Goal: Obtain resource: Download file/media

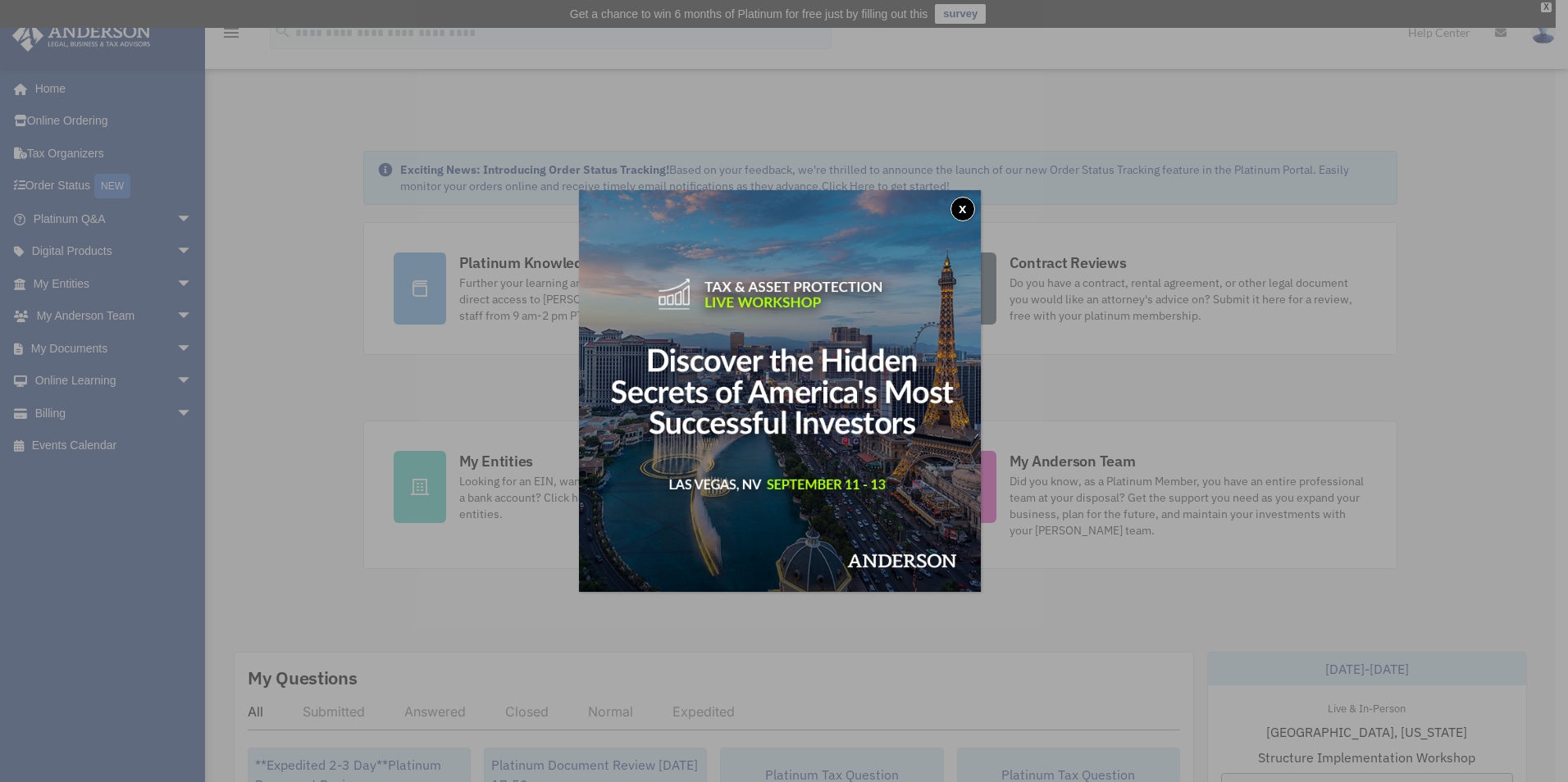
click at [975, 213] on button "x" at bounding box center [962, 208] width 24 height 24
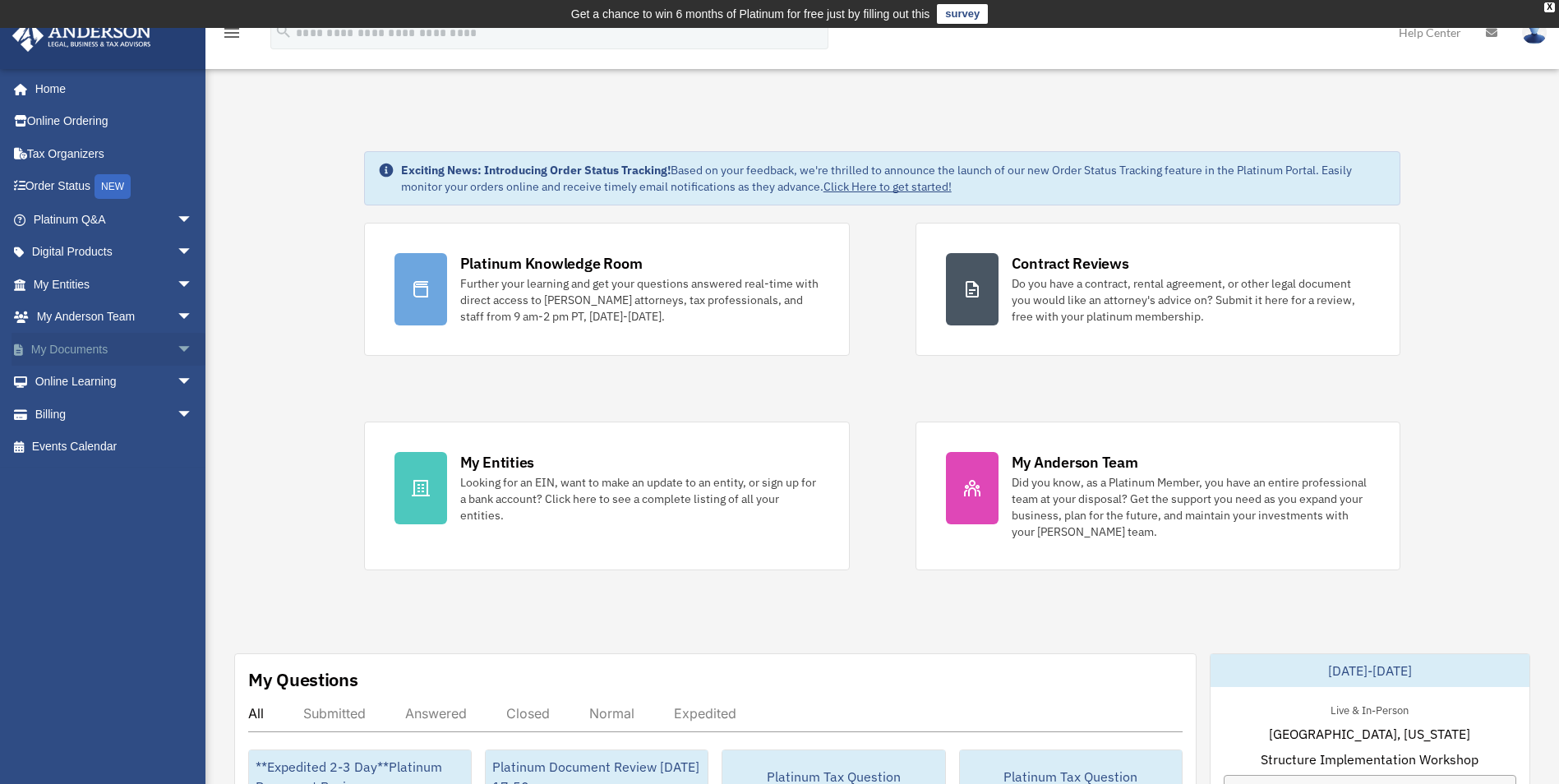
click at [157, 346] on link "My Documents arrow_drop_down" at bounding box center [115, 349] width 206 height 33
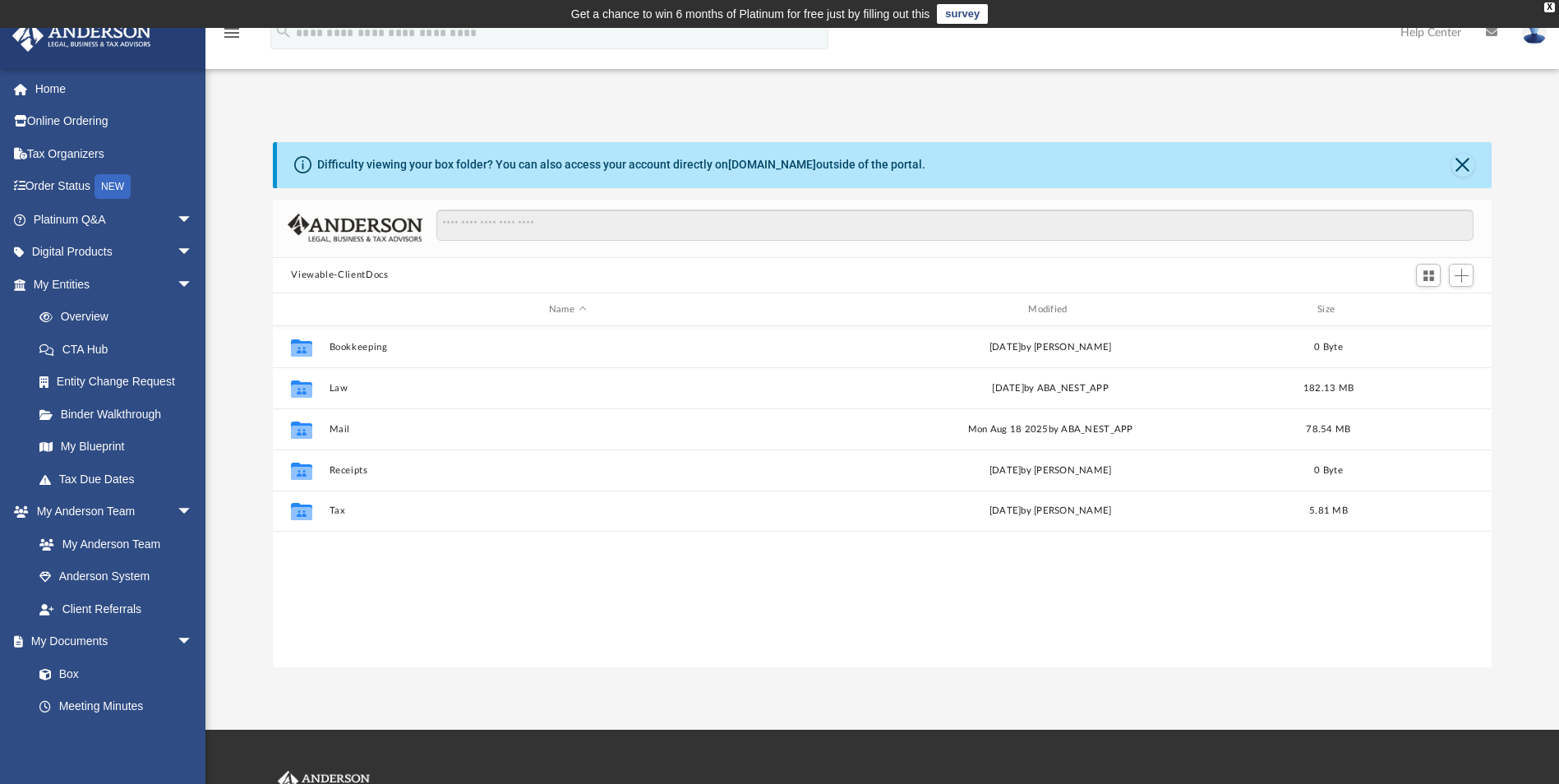
scroll to position [362, 1206]
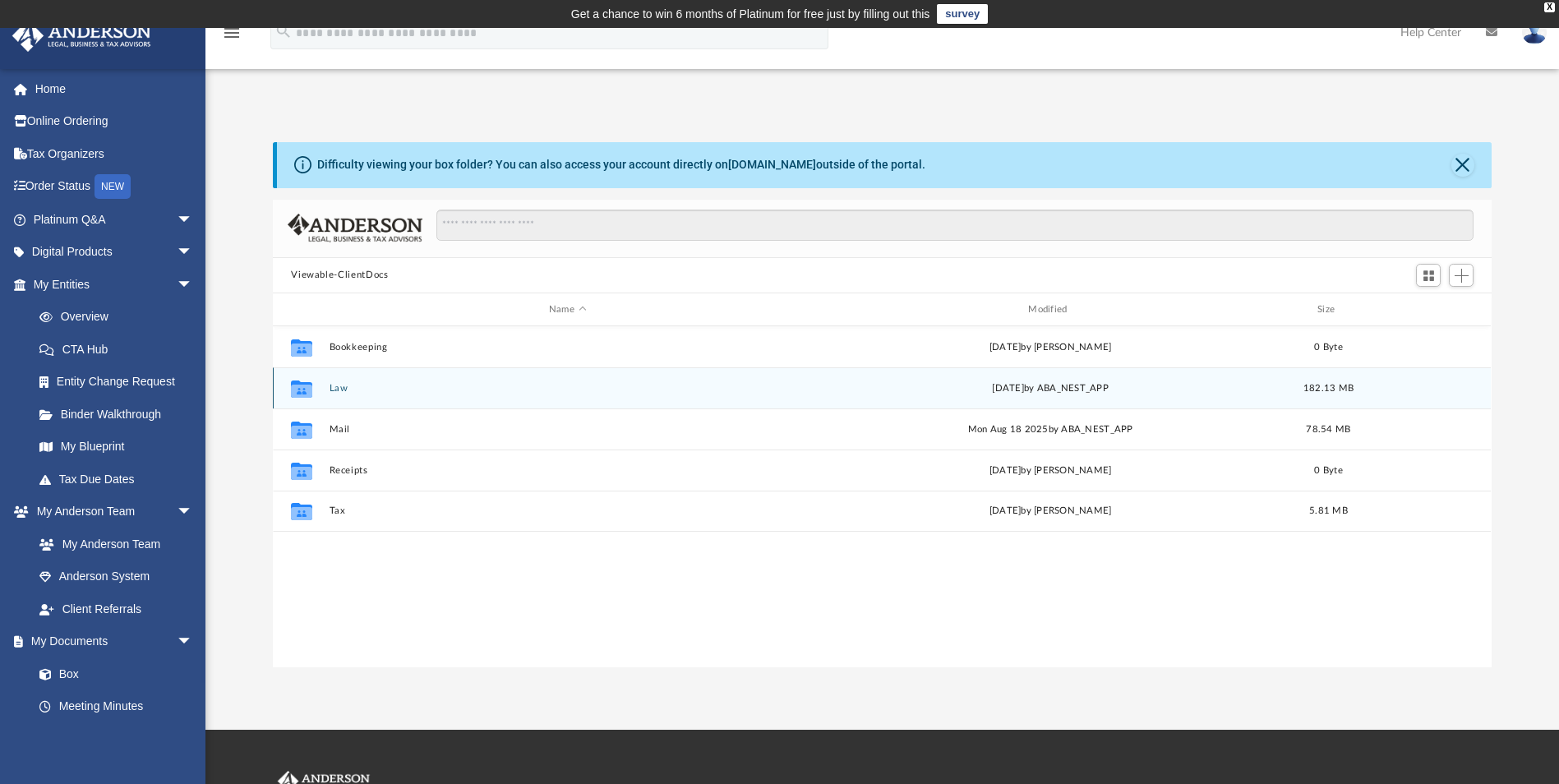
click at [338, 387] on button "Law" at bounding box center [567, 388] width 476 height 11
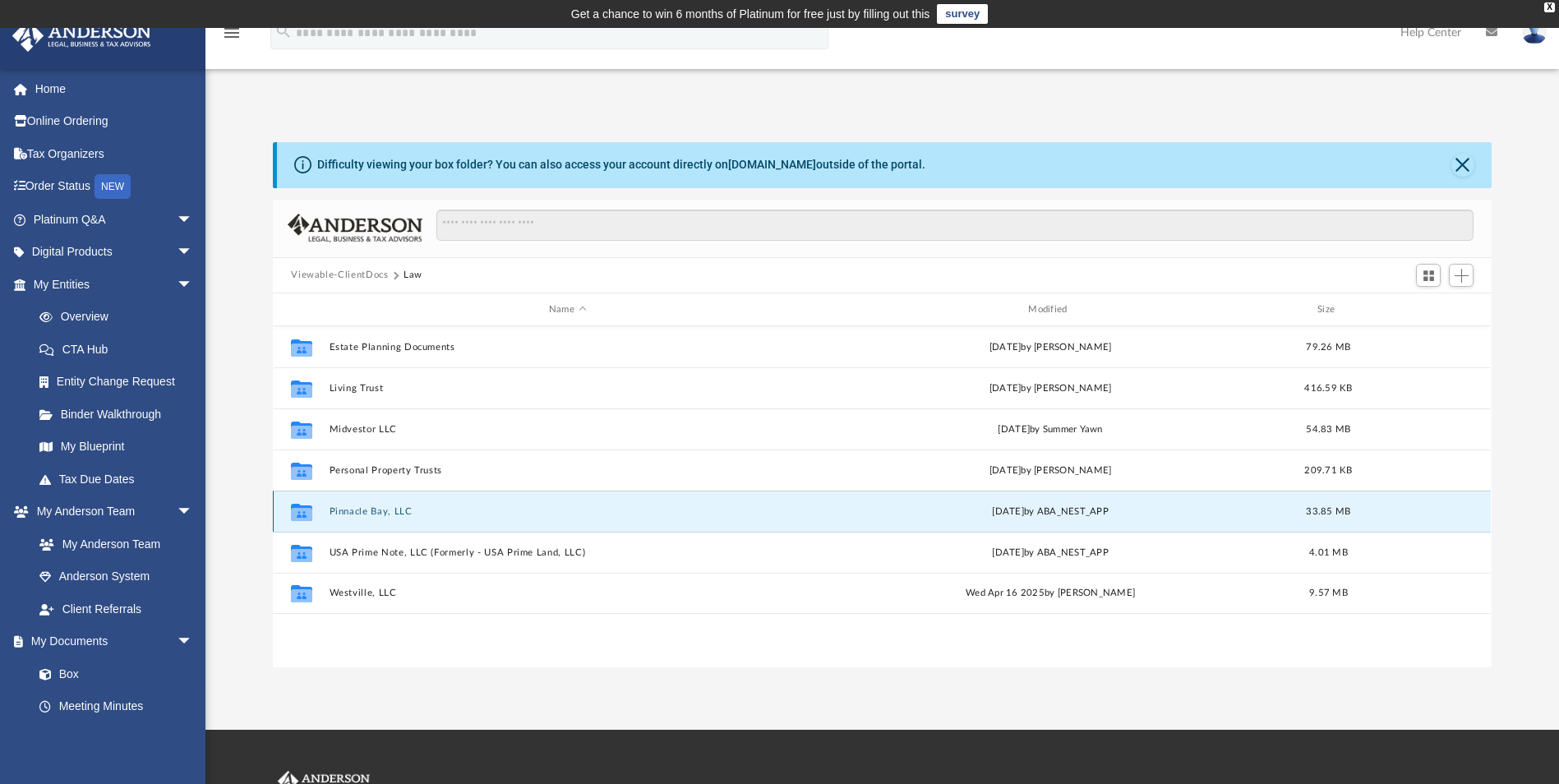
click at [385, 510] on button "Pinnacle Bay, LLC" at bounding box center [567, 512] width 476 height 11
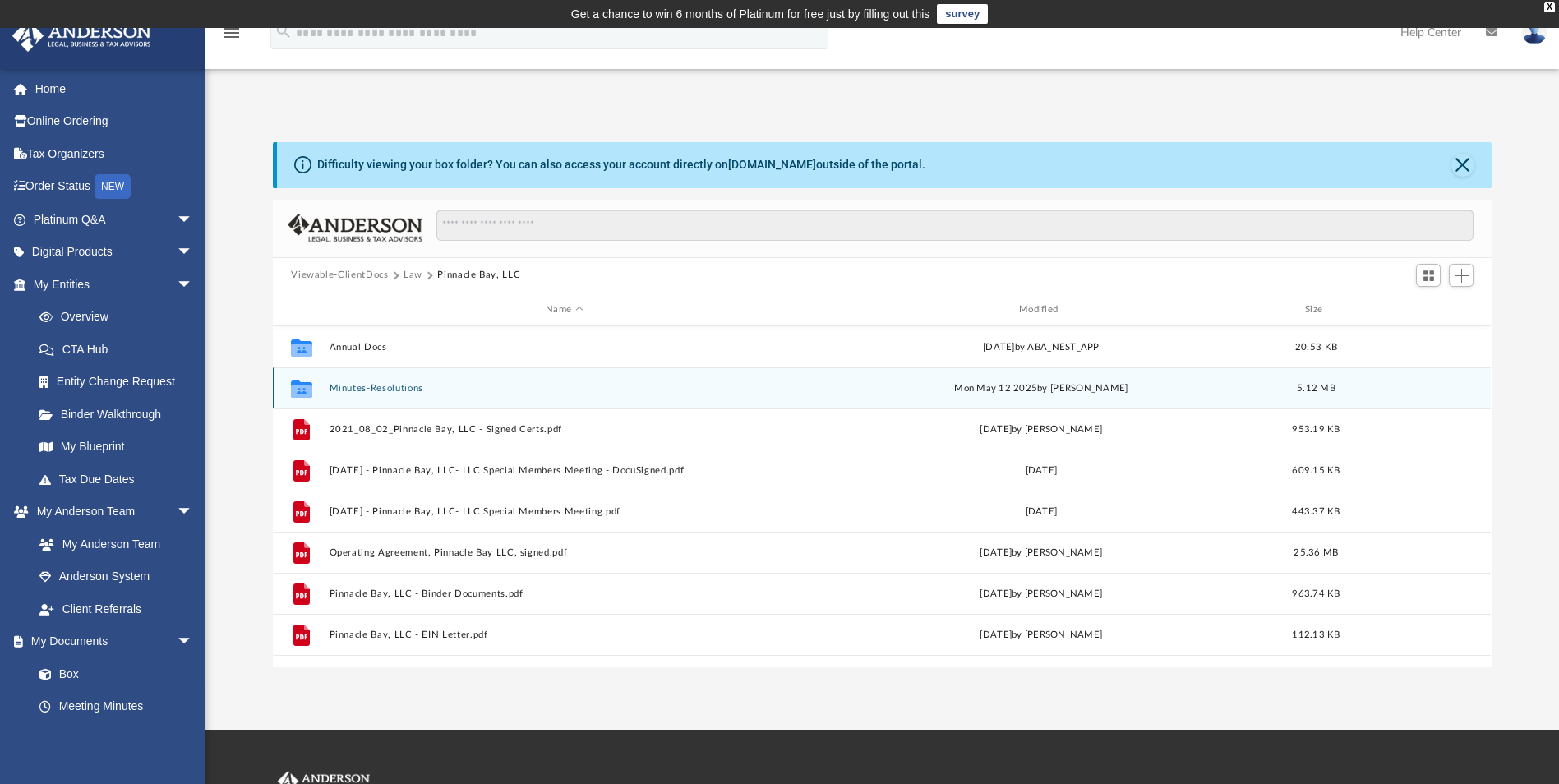
click at [391, 388] on button "Minutes-Resolutions" at bounding box center [564, 388] width 470 height 11
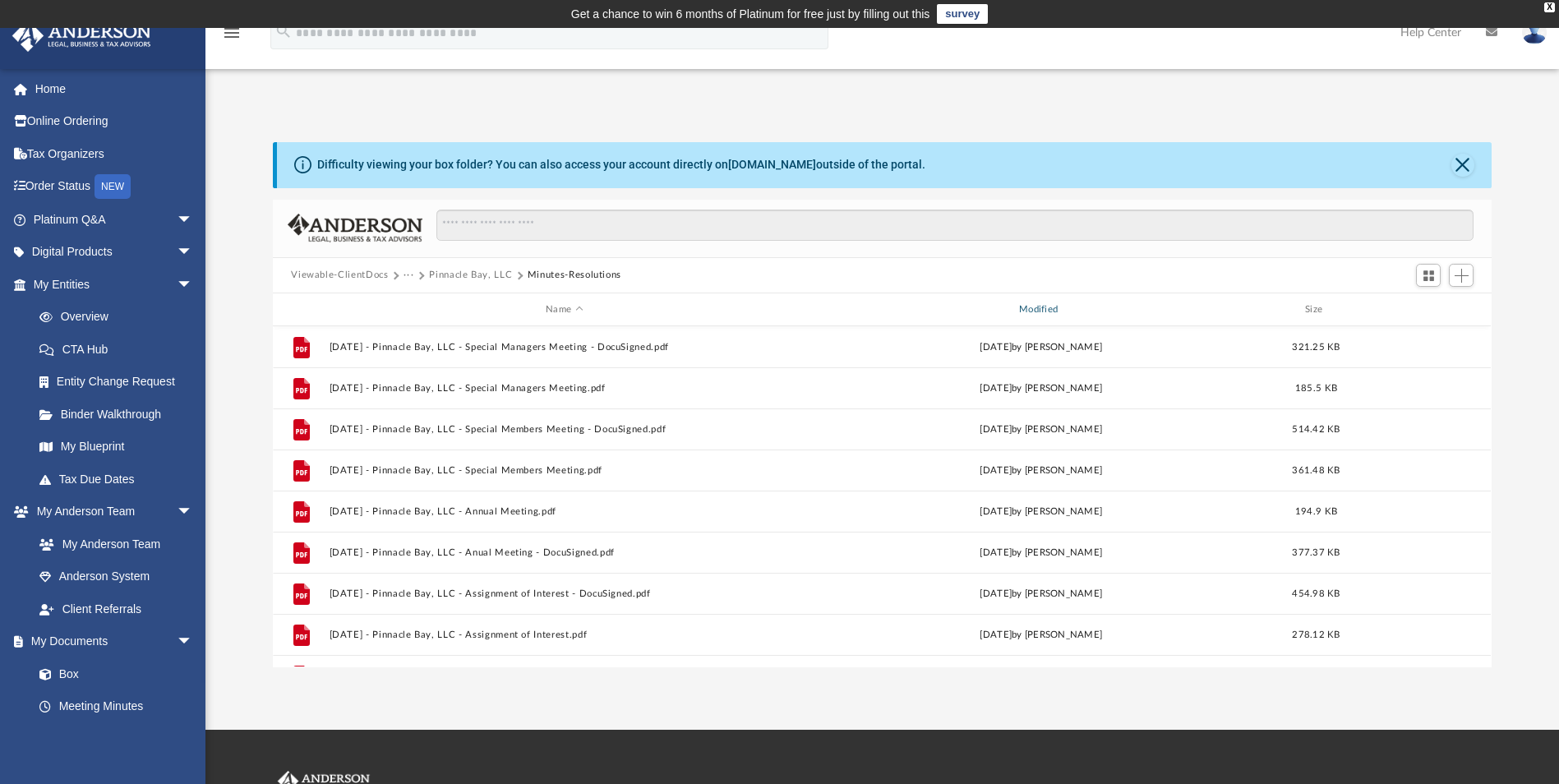
click at [1061, 310] on div "Modified" at bounding box center [1041, 309] width 470 height 14
click at [1041, 309] on div "Modified" at bounding box center [1041, 309] width 470 height 14
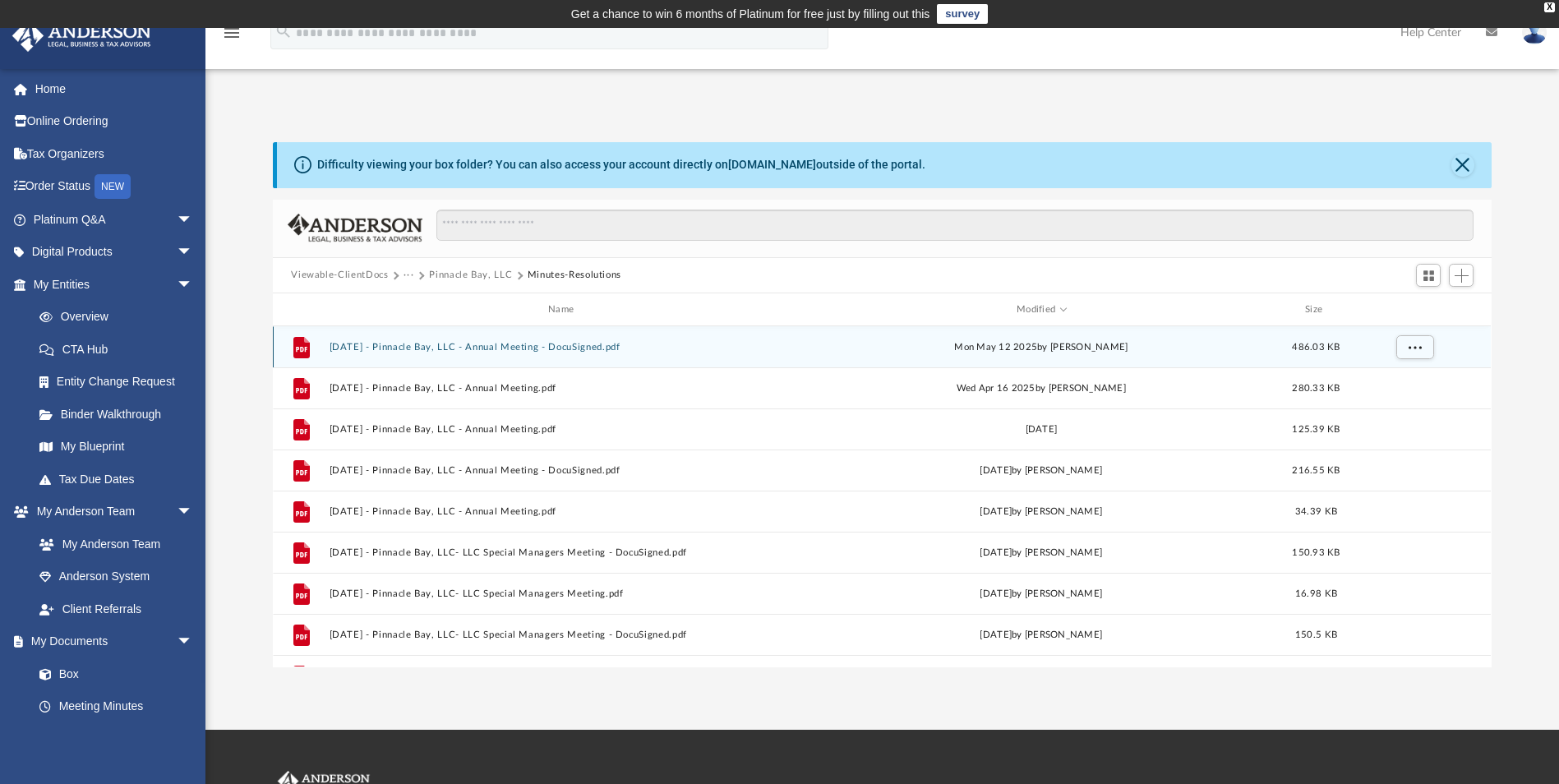
click at [505, 345] on button "[DATE] - Pinnacle Bay, LLC - Annual Meeting - DocuSigned.pdf" at bounding box center [564, 347] width 470 height 11
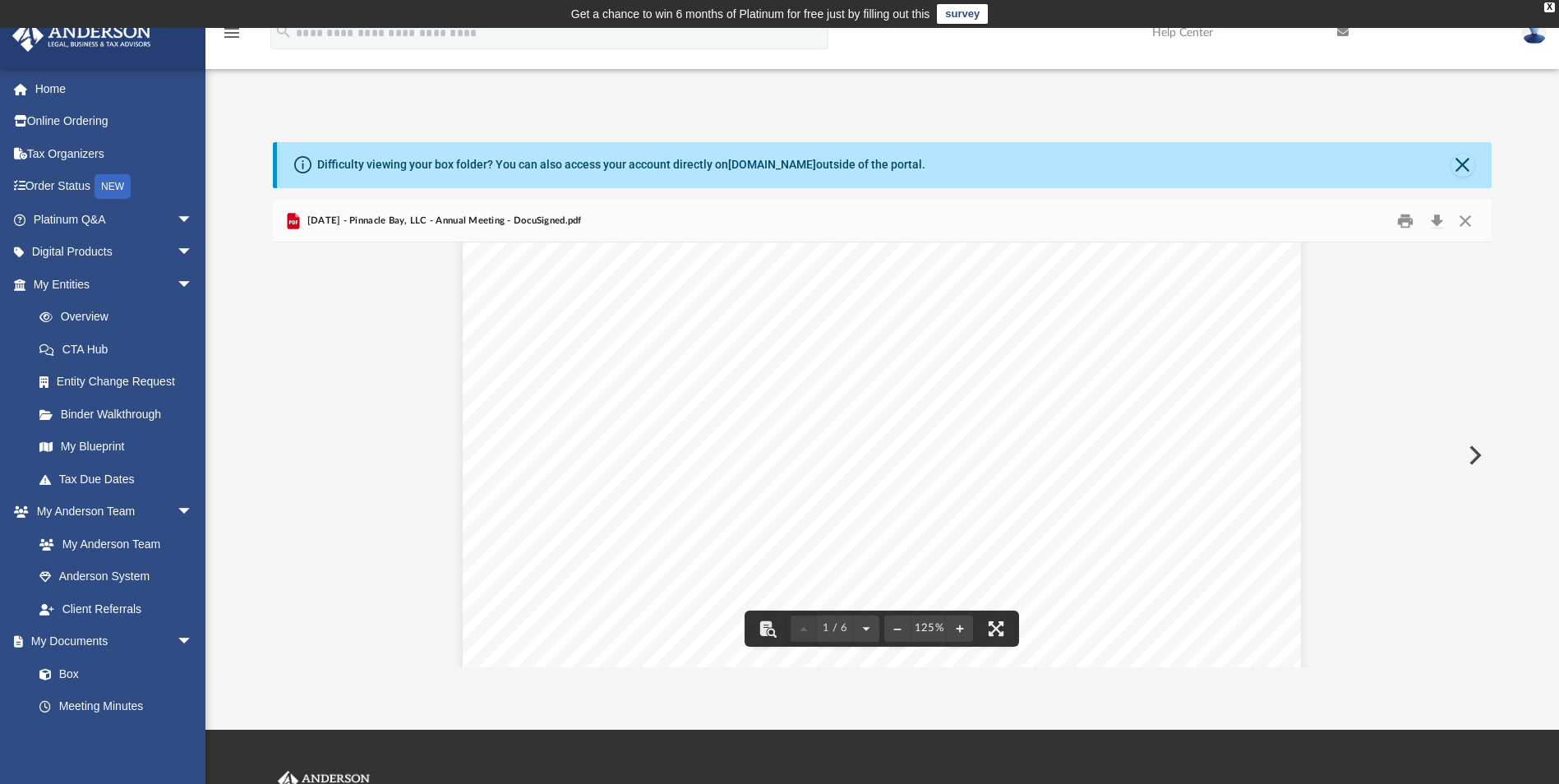
scroll to position [740, 0]
click at [1451, 162] on button "Close" at bounding box center [1462, 165] width 23 height 23
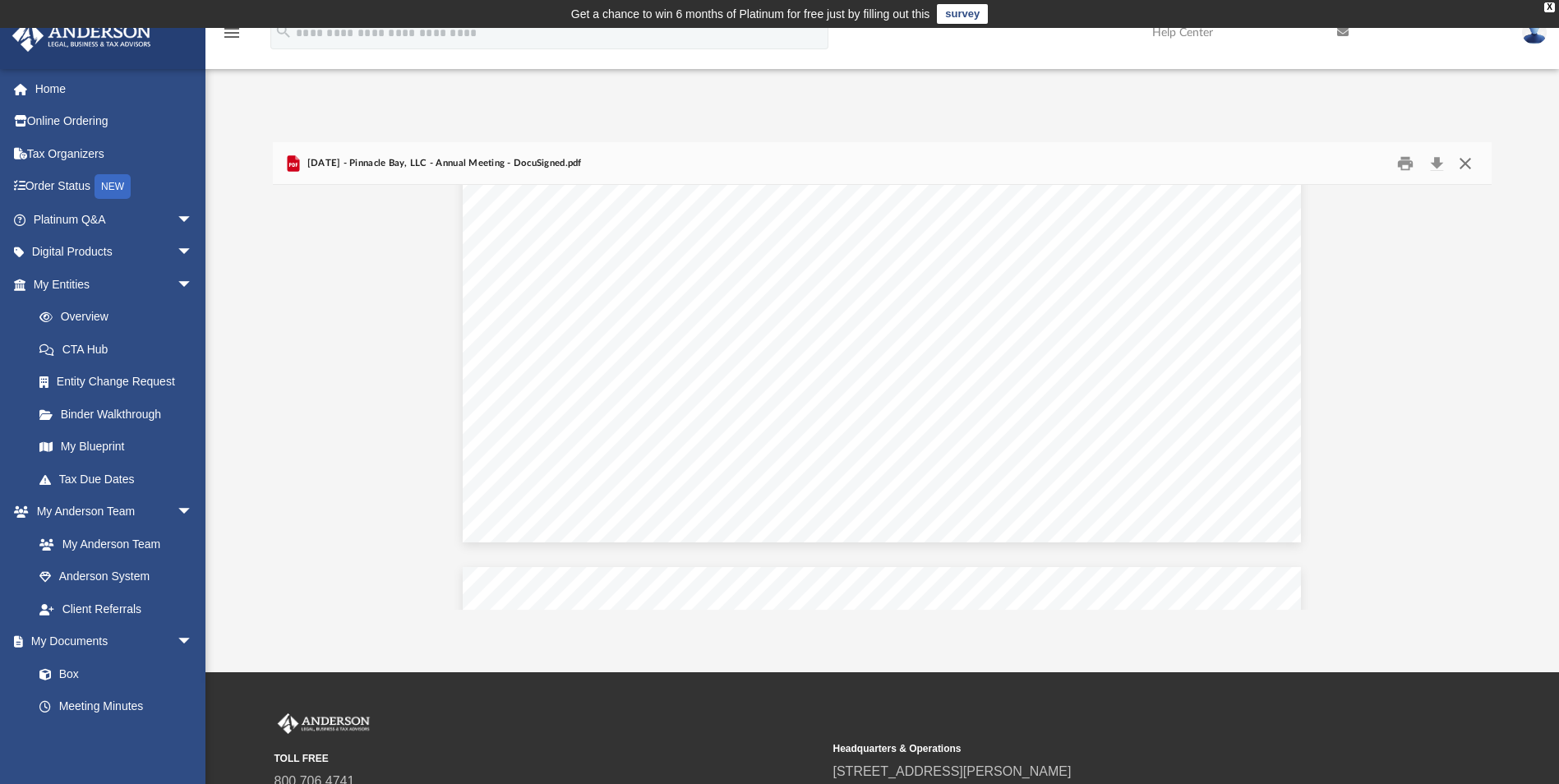
click at [1465, 165] on button "Close" at bounding box center [1465, 163] width 30 height 25
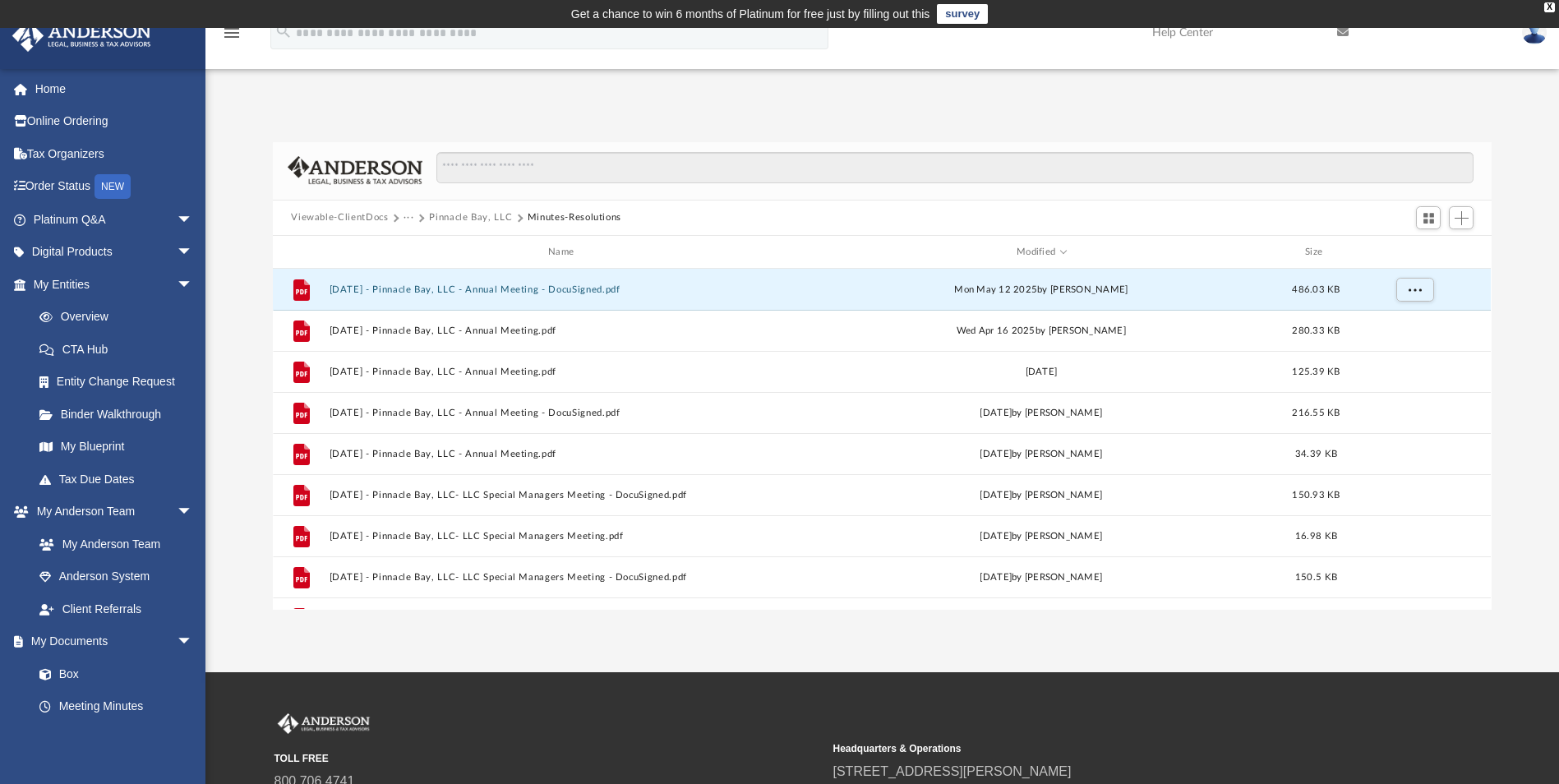
click at [464, 213] on button "Pinnacle Bay, LLC" at bounding box center [470, 218] width 83 height 14
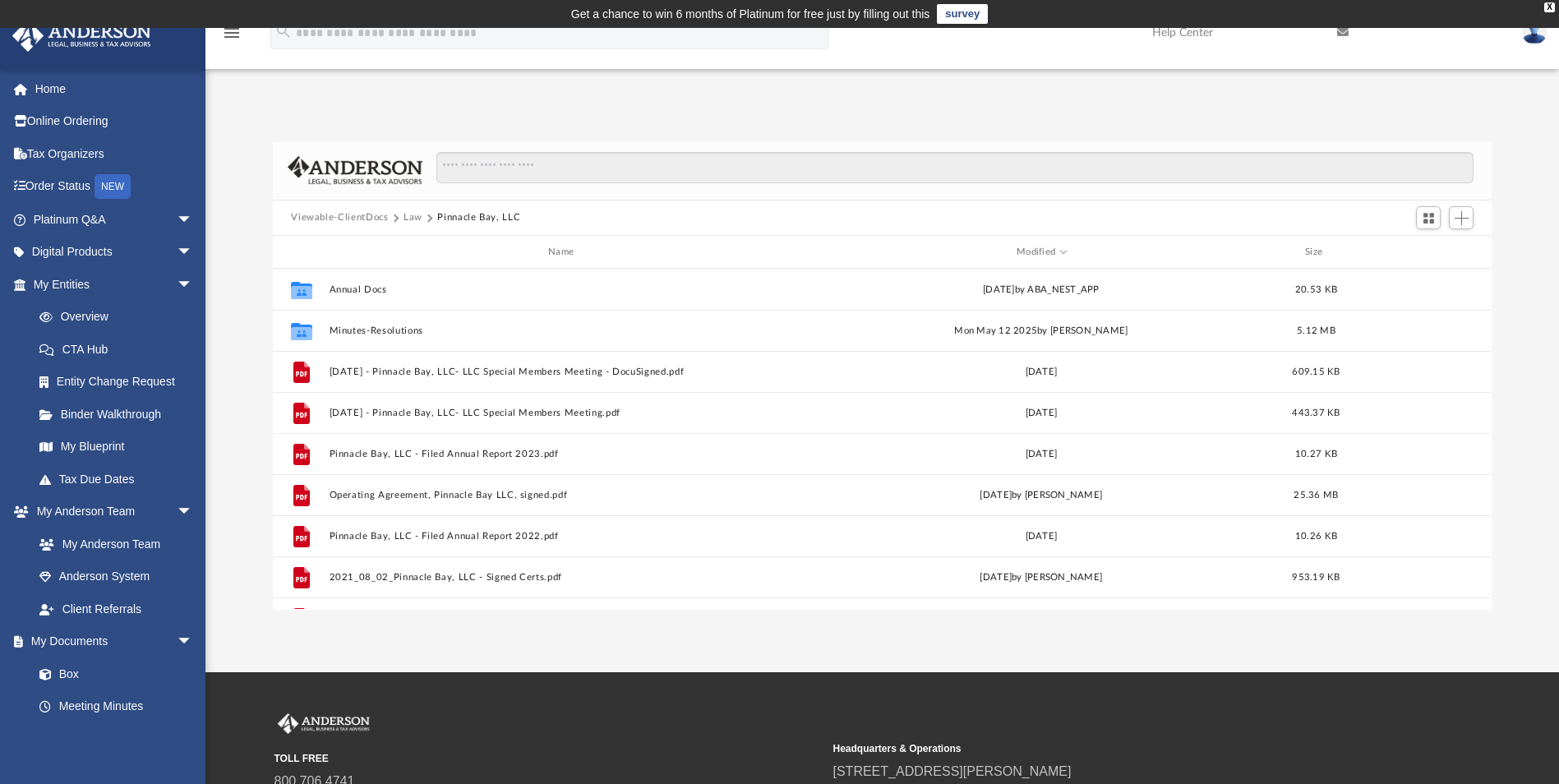
click at [411, 215] on button "Law" at bounding box center [412, 218] width 19 height 14
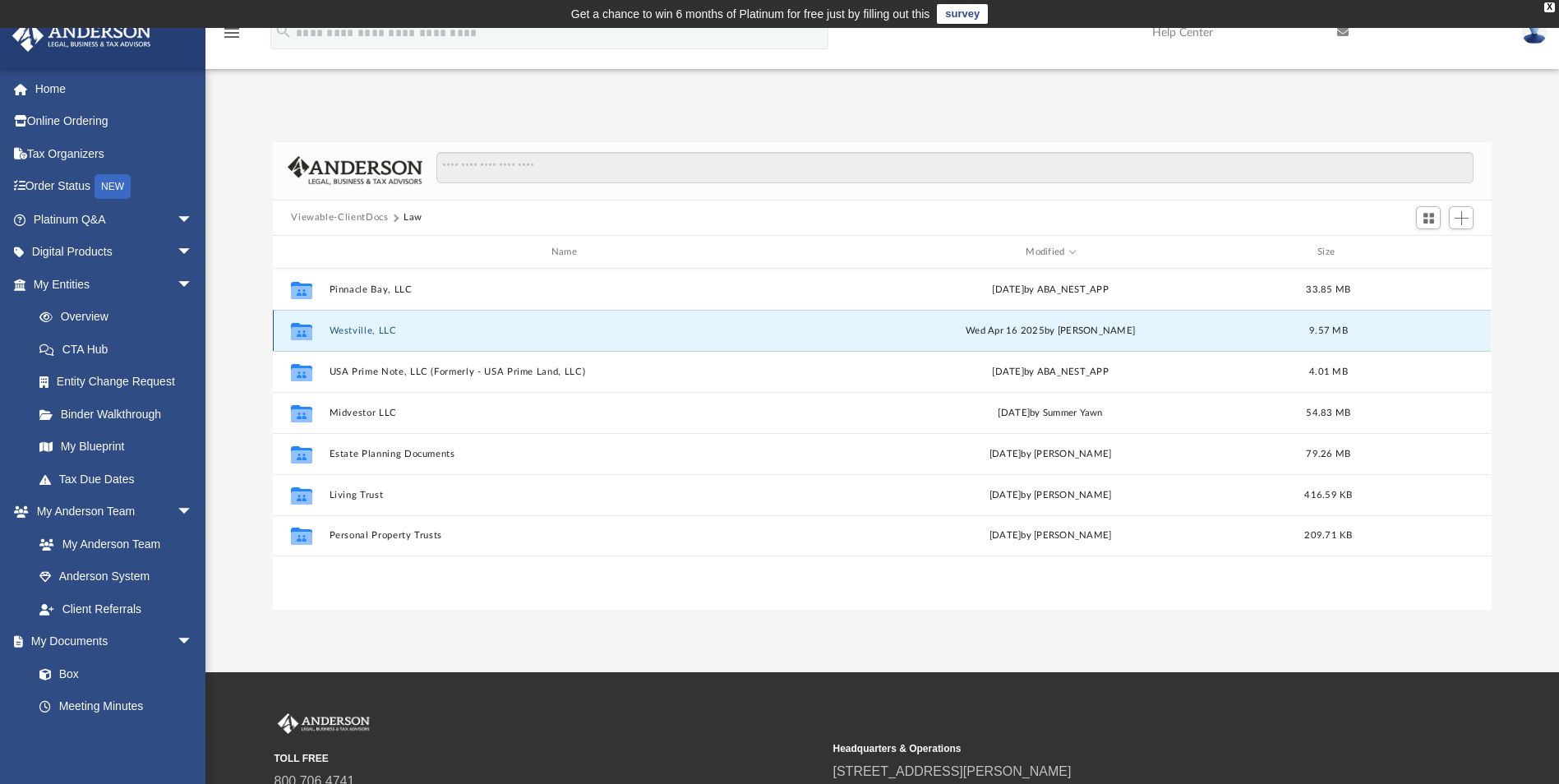
click at [364, 329] on button "Westville, LLC" at bounding box center [567, 331] width 476 height 11
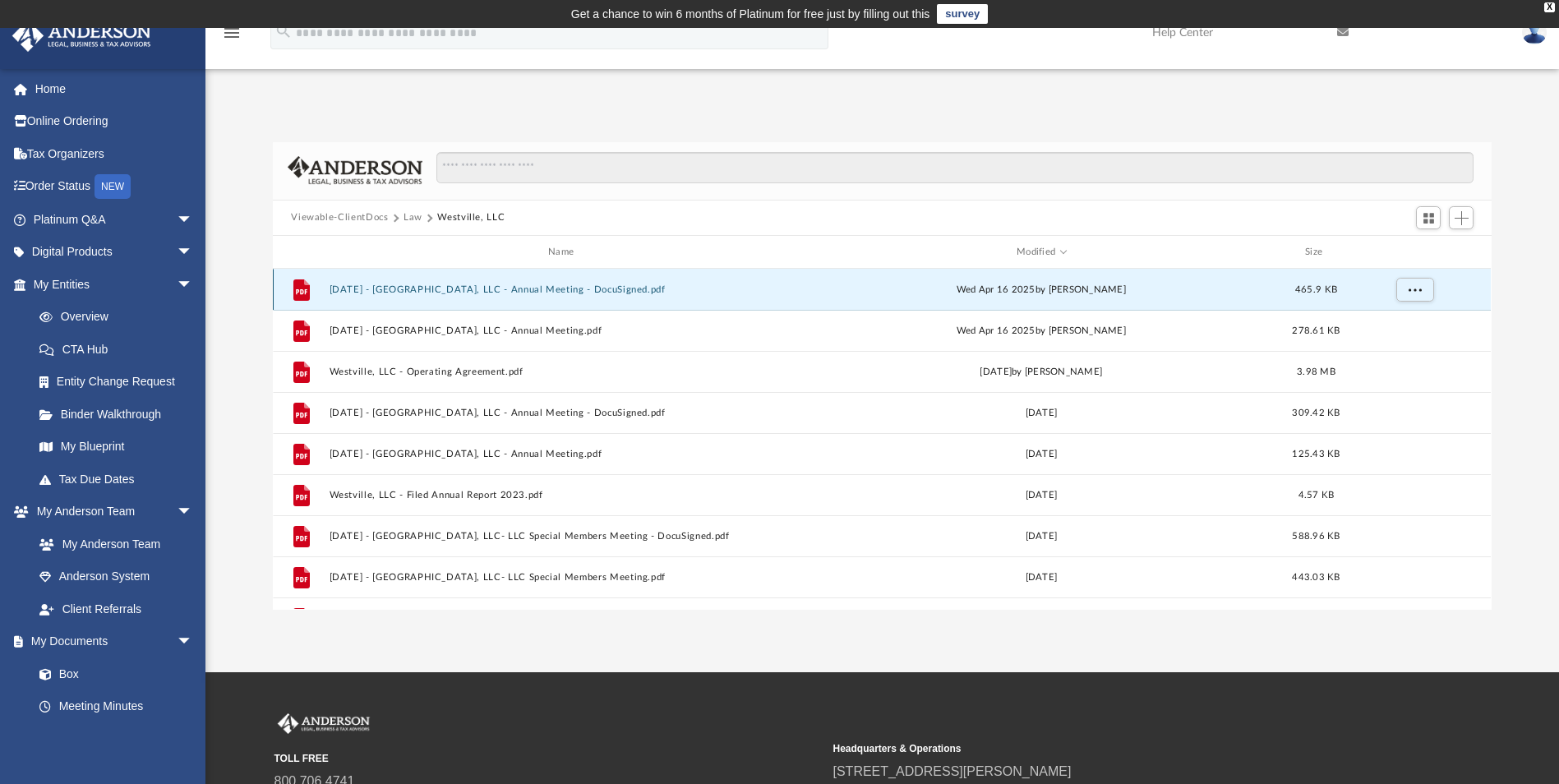
click at [467, 287] on button "[DATE] - [GEOGRAPHIC_DATA], LLC - Annual Meeting - DocuSigned.pdf" at bounding box center [564, 289] width 470 height 11
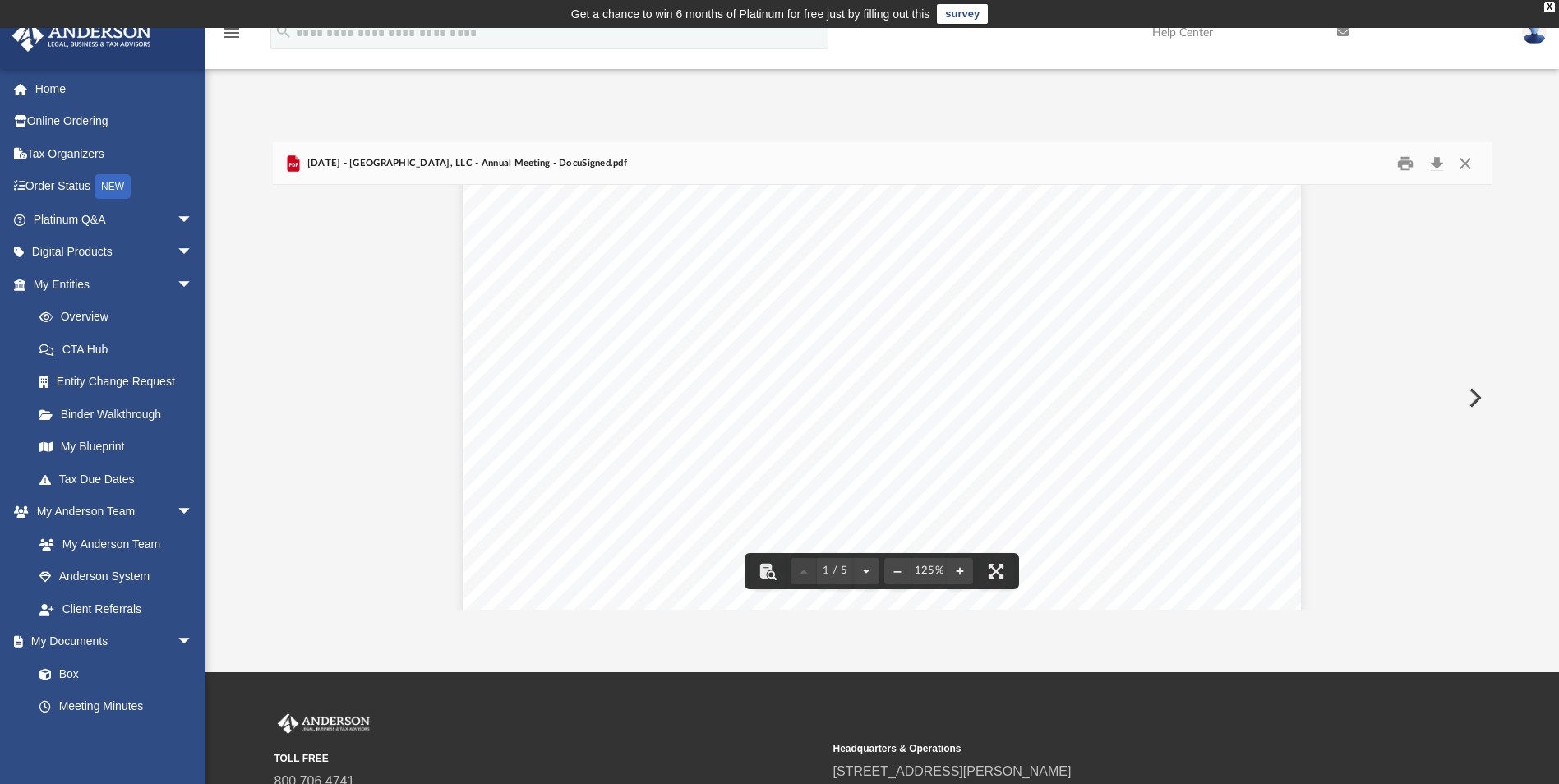
scroll to position [575, 0]
